Goal: Find specific page/section: Find specific page/section

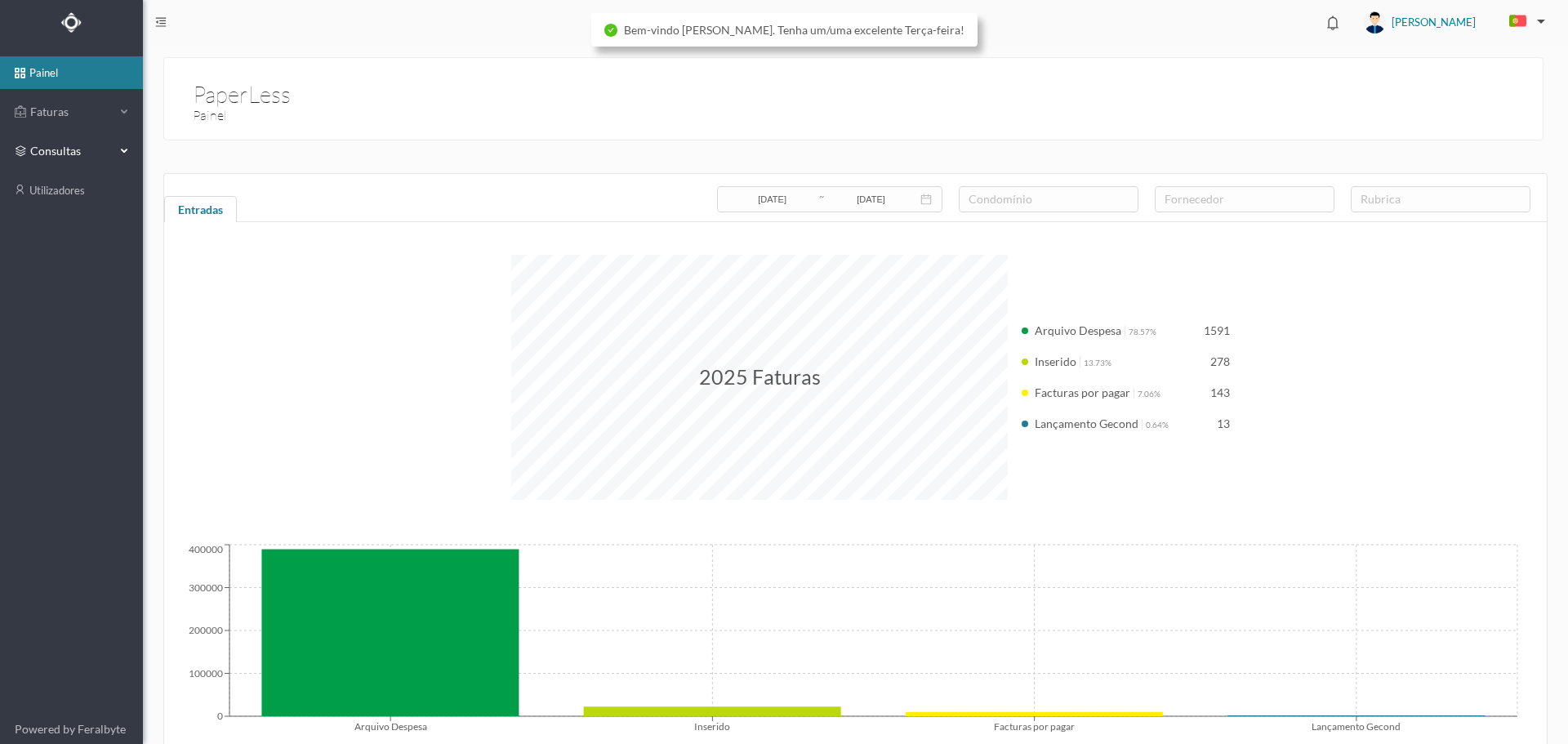
click at [64, 157] on span "consultas" at bounding box center [70, 150] width 82 height 17
drag, startPoint x: 77, startPoint y: 185, endPoint x: 87, endPoint y: 195, distance: 14.1
click at [77, 186] on link "condomínios" at bounding box center [71, 190] width 143 height 33
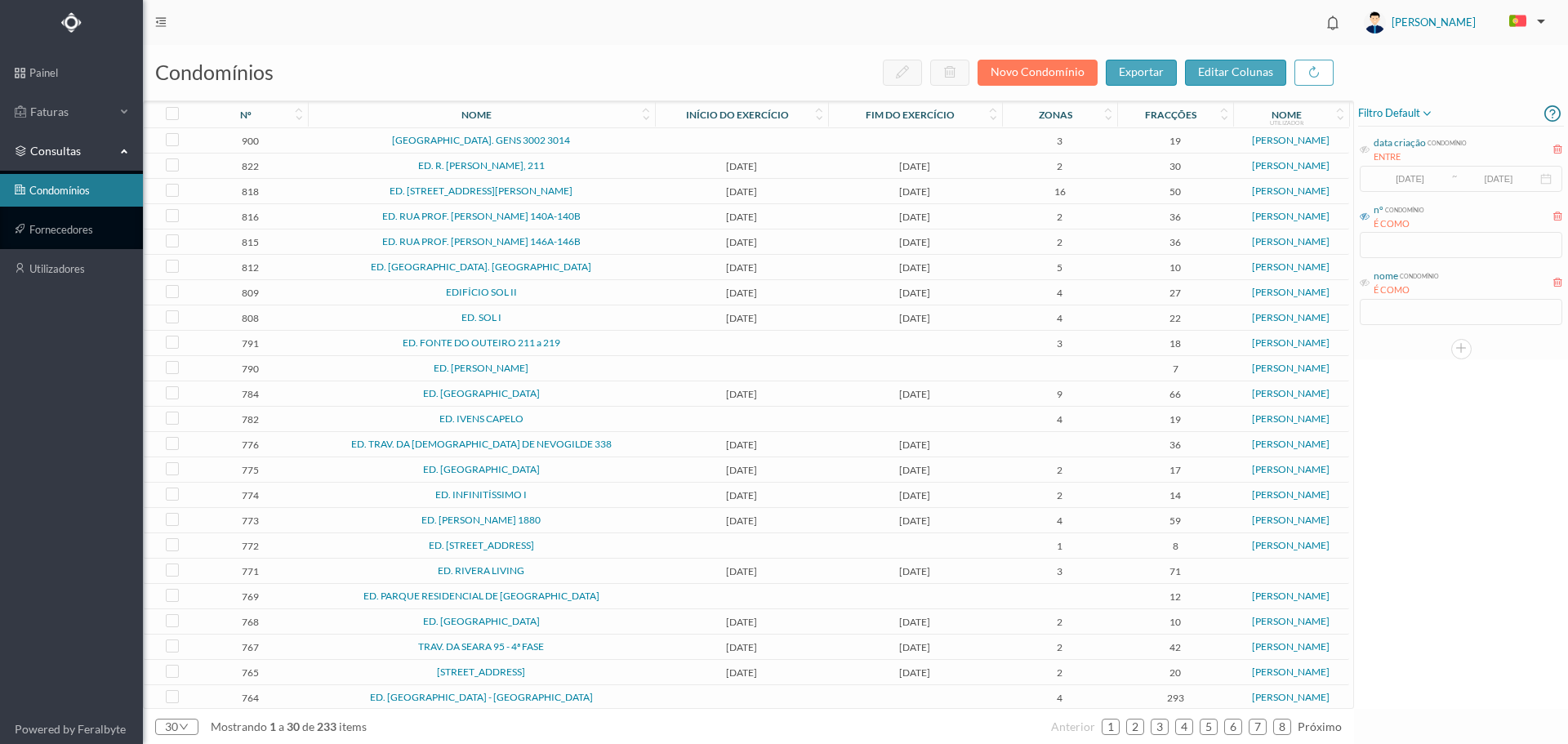
click at [1367, 217] on icon at bounding box center [1365, 215] width 10 height 10
click at [1376, 253] on input "text" at bounding box center [1462, 245] width 202 height 26
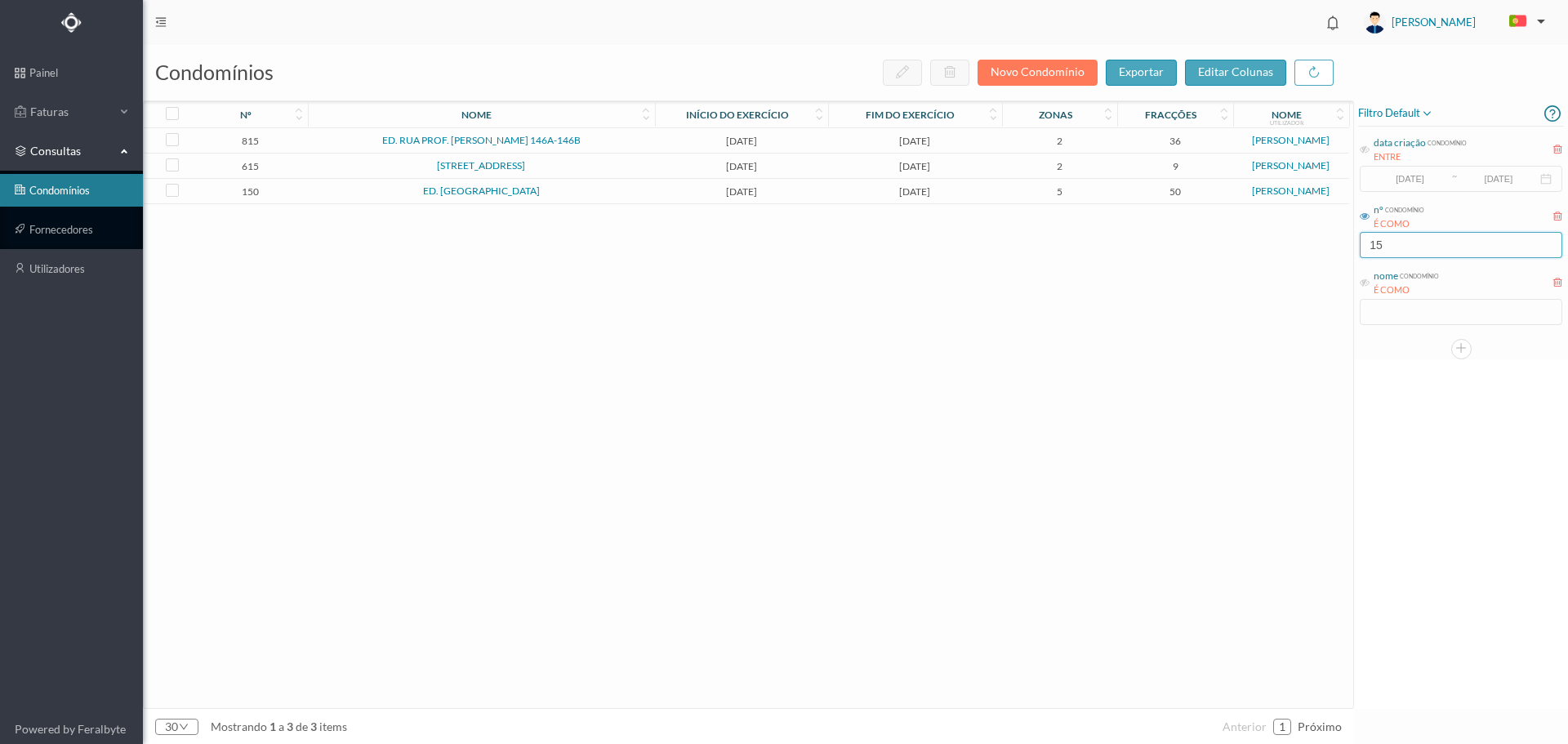
type input "157"
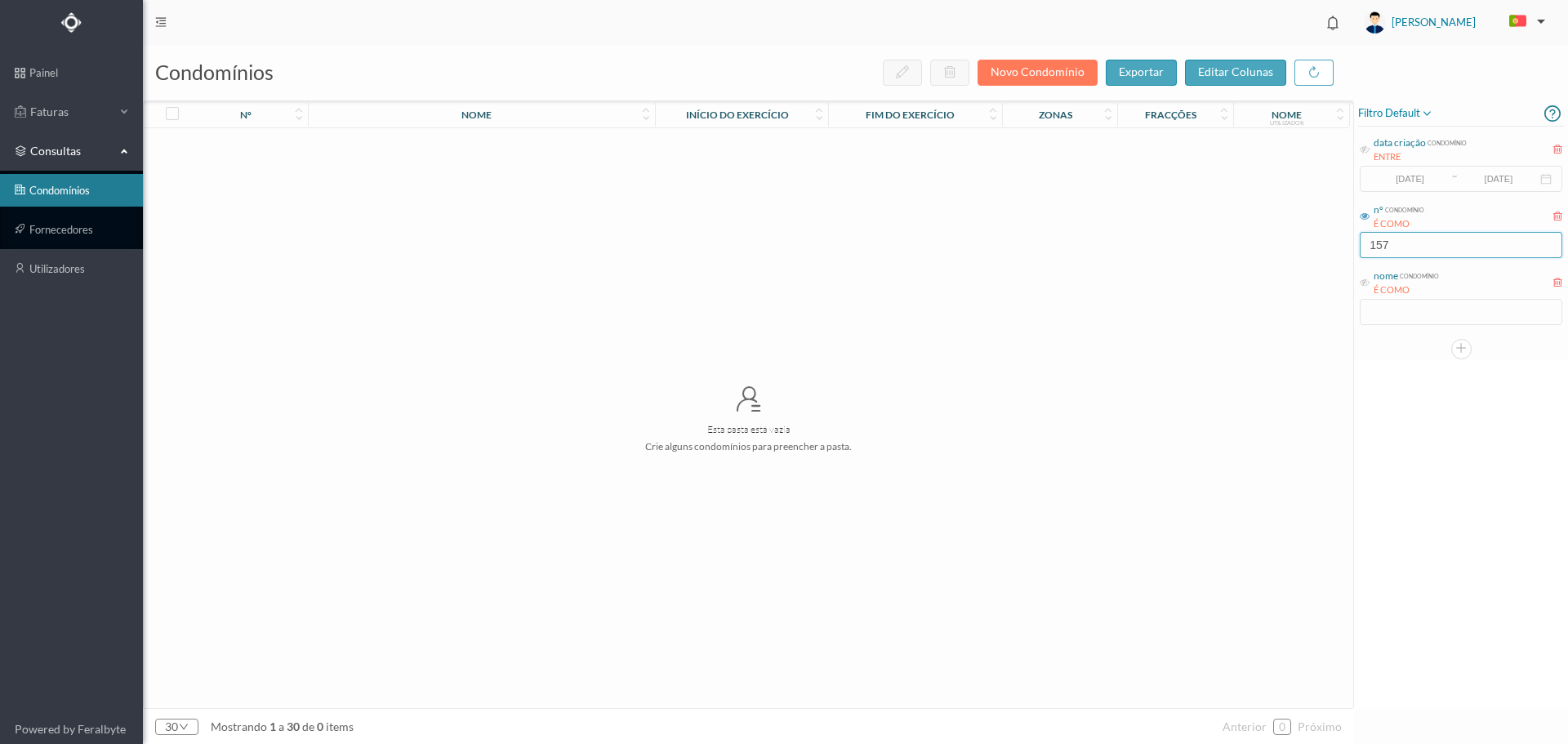
drag, startPoint x: 1408, startPoint y: 244, endPoint x: 1344, endPoint y: 241, distance: 64.1
click at [1344, 241] on div "condomínios novo condomínio exportar editar colunas nº nome Início do exercício…" at bounding box center [855, 394] width 1425 height 699
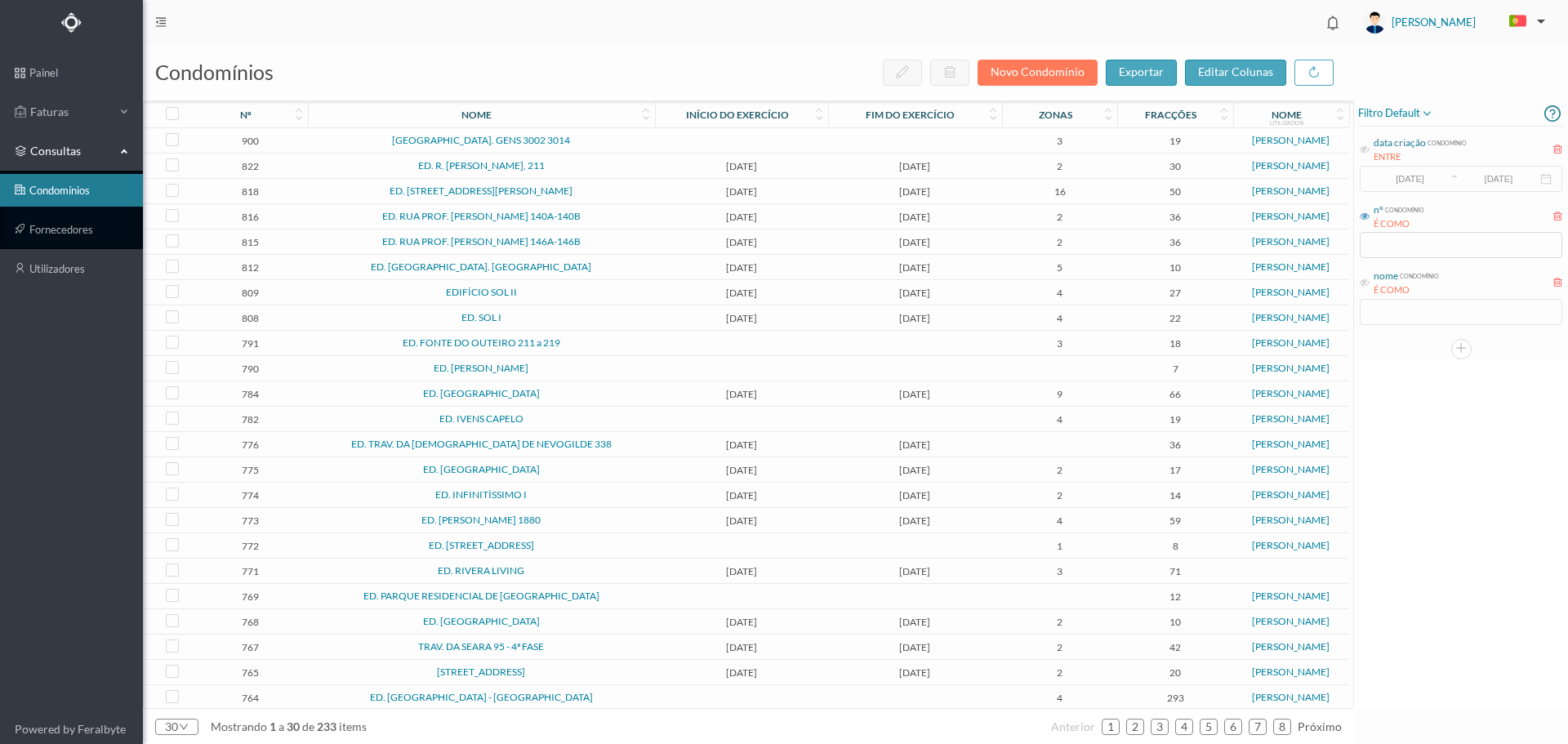
click at [1366, 216] on icon at bounding box center [1365, 215] width 10 height 10
click at [1365, 282] on icon at bounding box center [1365, 282] width 10 height 10
click at [1380, 315] on input "text" at bounding box center [1462, 312] width 202 height 26
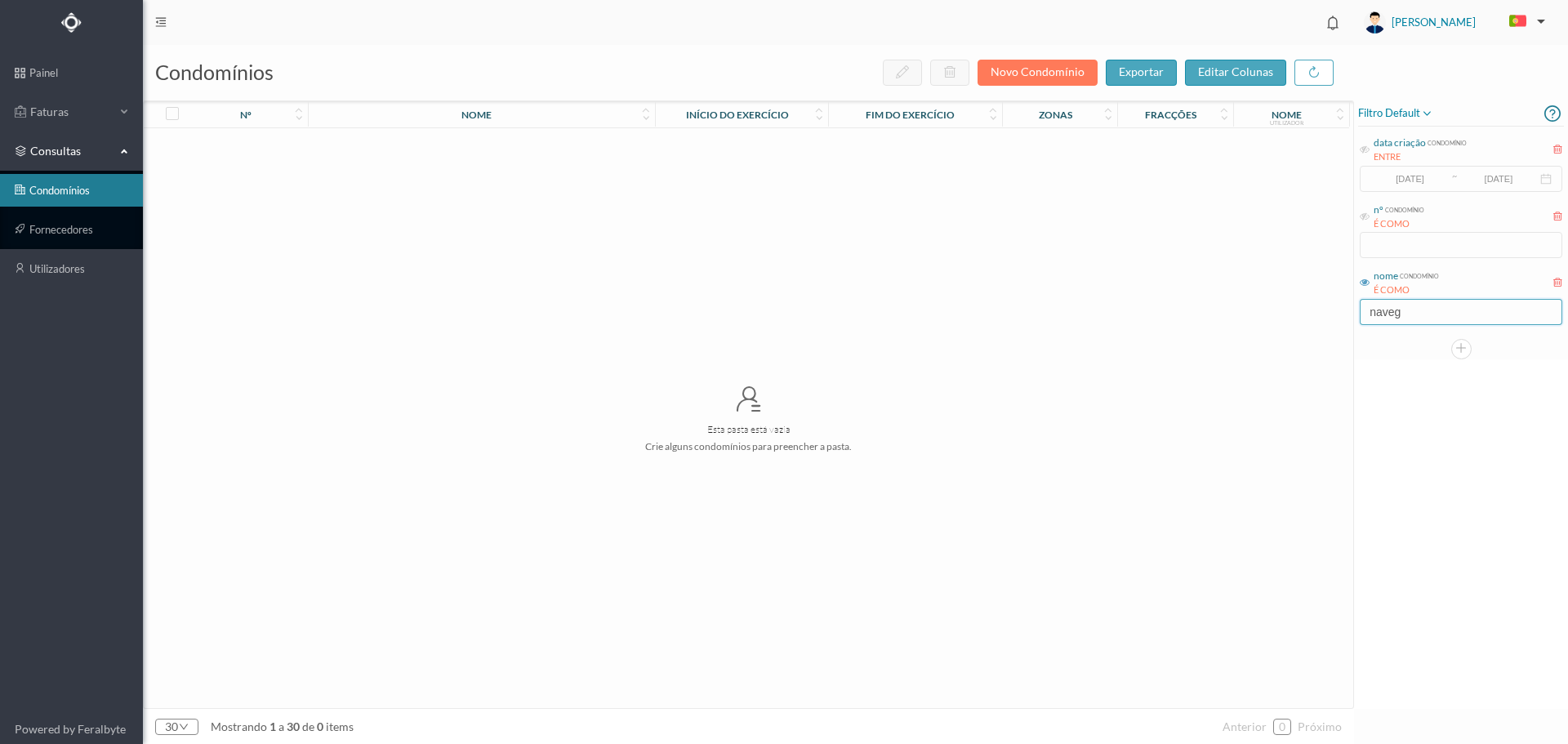
type input "naveg"
